Goal: Task Accomplishment & Management: Complete application form

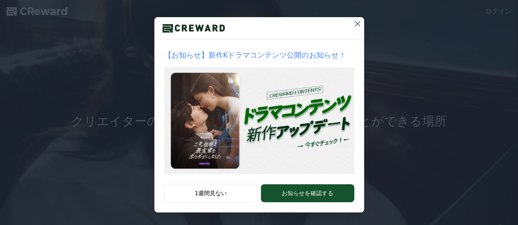
click at [354, 25] on icon at bounding box center [357, 24] width 10 height 10
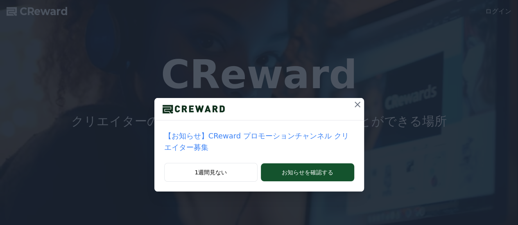
click at [354, 106] on icon at bounding box center [357, 105] width 6 height 6
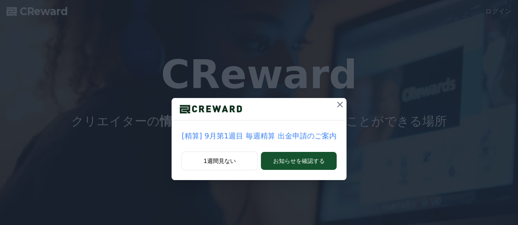
click at [341, 104] on button at bounding box center [339, 104] width 13 height 13
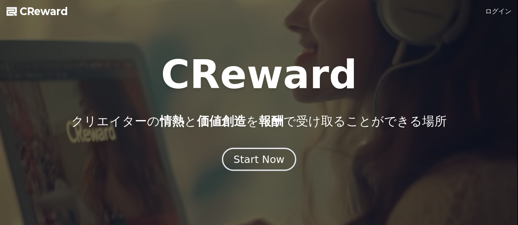
click at [263, 162] on div "Start Now" at bounding box center [258, 160] width 51 height 14
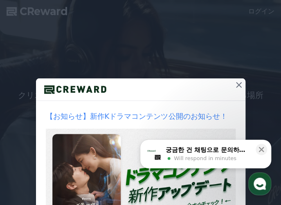
click at [238, 86] on icon at bounding box center [239, 85] width 10 height 10
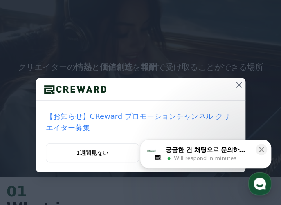
scroll to position [41, 0]
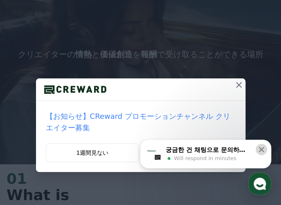
click at [259, 149] on icon at bounding box center [261, 150] width 8 height 8
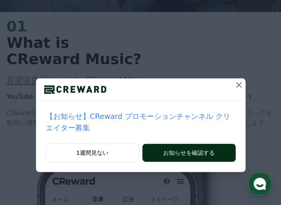
scroll to position [205, 0]
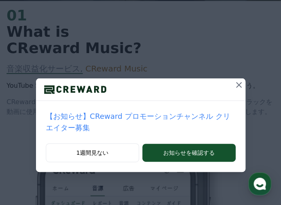
click at [234, 88] on icon at bounding box center [239, 85] width 10 height 10
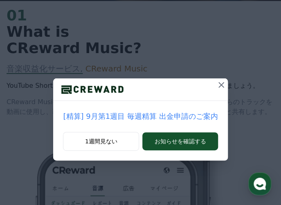
click at [219, 86] on icon at bounding box center [221, 85] width 6 height 6
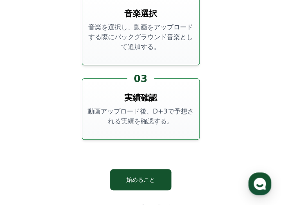
scroll to position [2782, 0]
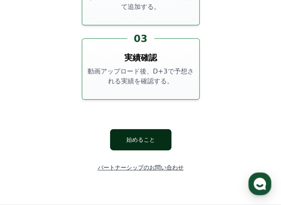
click at [137, 129] on button "始めること" at bounding box center [140, 139] width 61 height 21
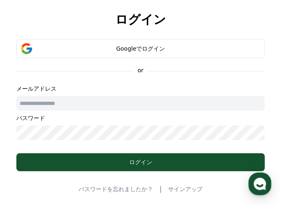
scroll to position [41, 0]
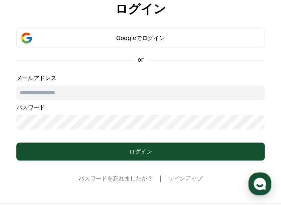
click at [78, 90] on input "text" at bounding box center [140, 93] width 248 height 15
click at [124, 62] on form "Googleでログイン or メールアドレス パスワード ログイン" at bounding box center [140, 95] width 275 height 132
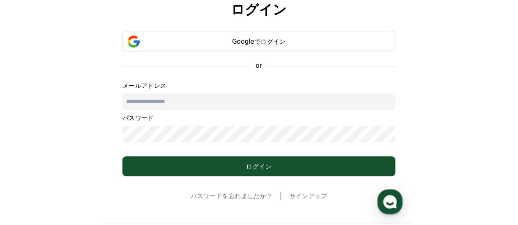
scroll to position [0, 0]
